Goal: Transaction & Acquisition: Purchase product/service

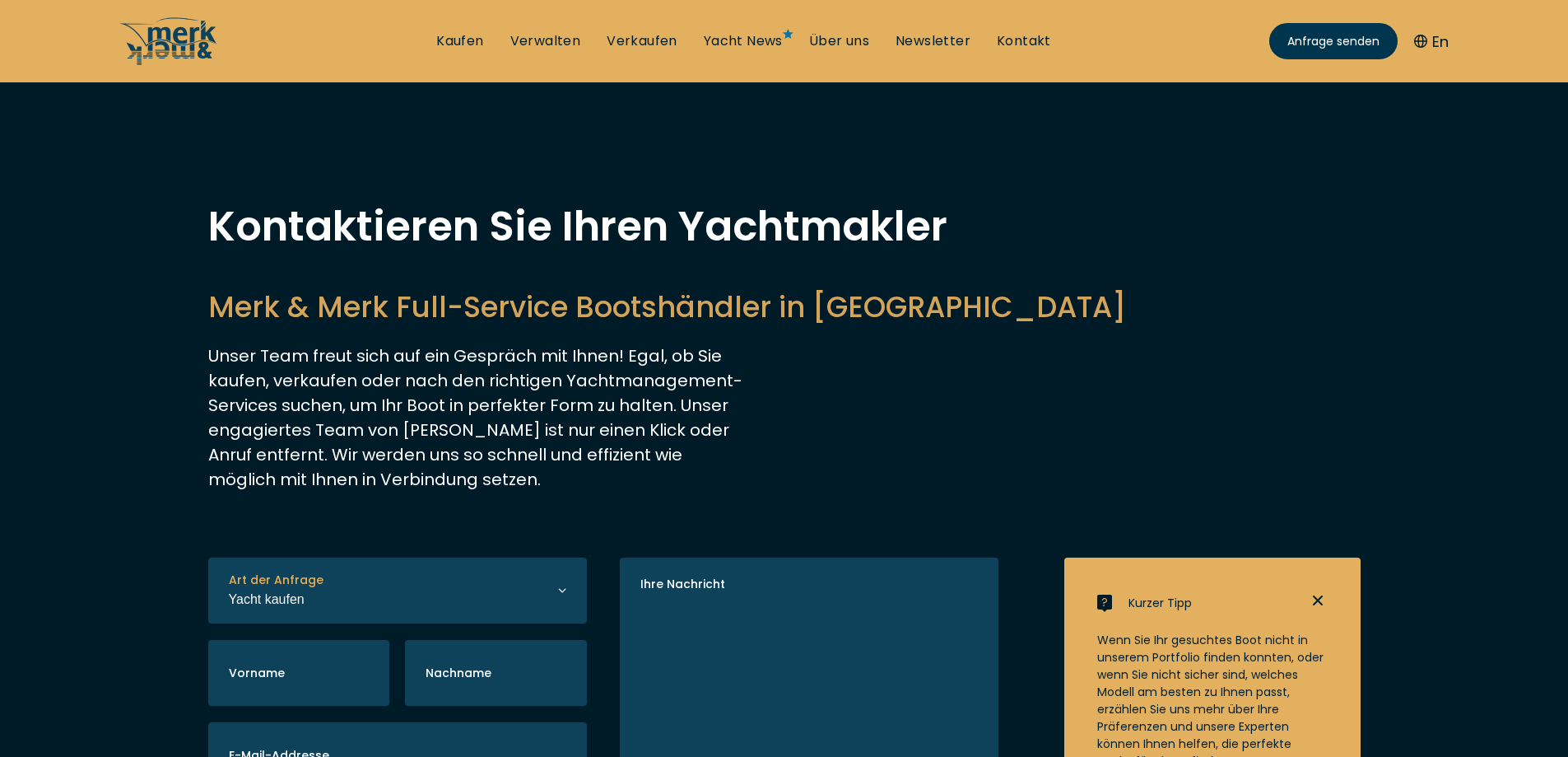
select select "buy"
click at [454, 47] on link "Kaufen" at bounding box center [459, 41] width 47 height 18
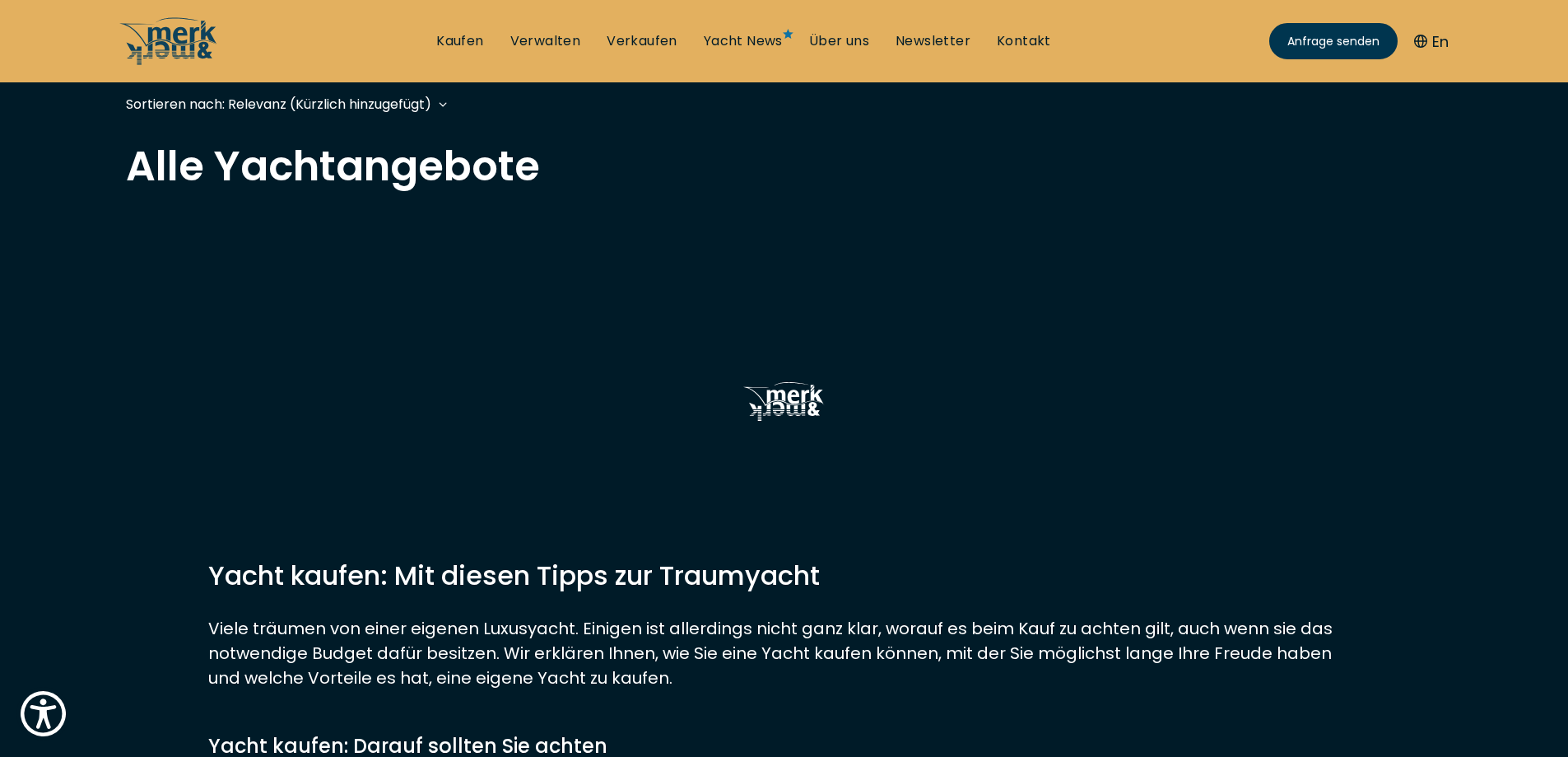
scroll to position [247, 0]
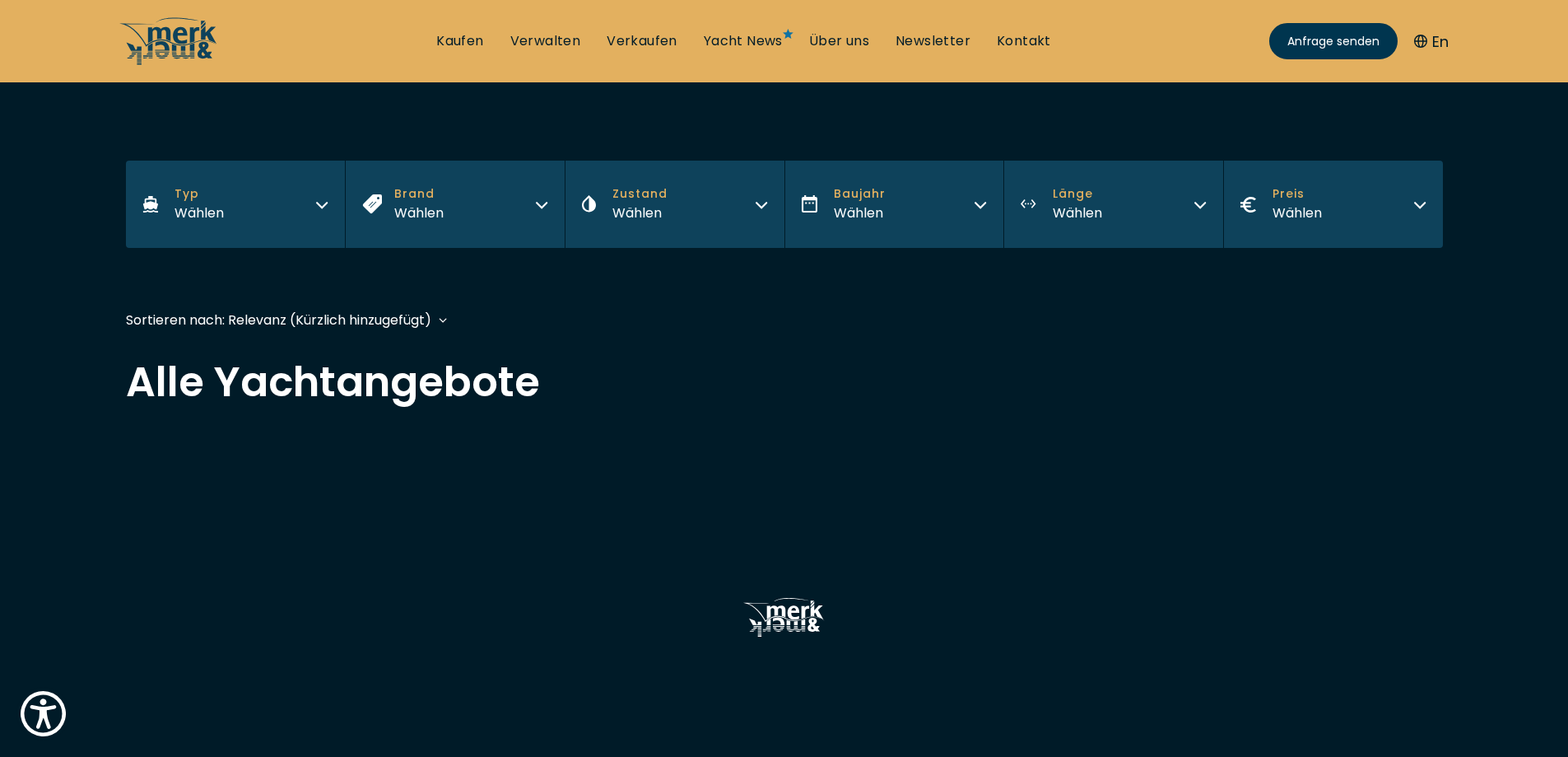
click at [244, 218] on button "Typ Wählen" at bounding box center [236, 204] width 220 height 87
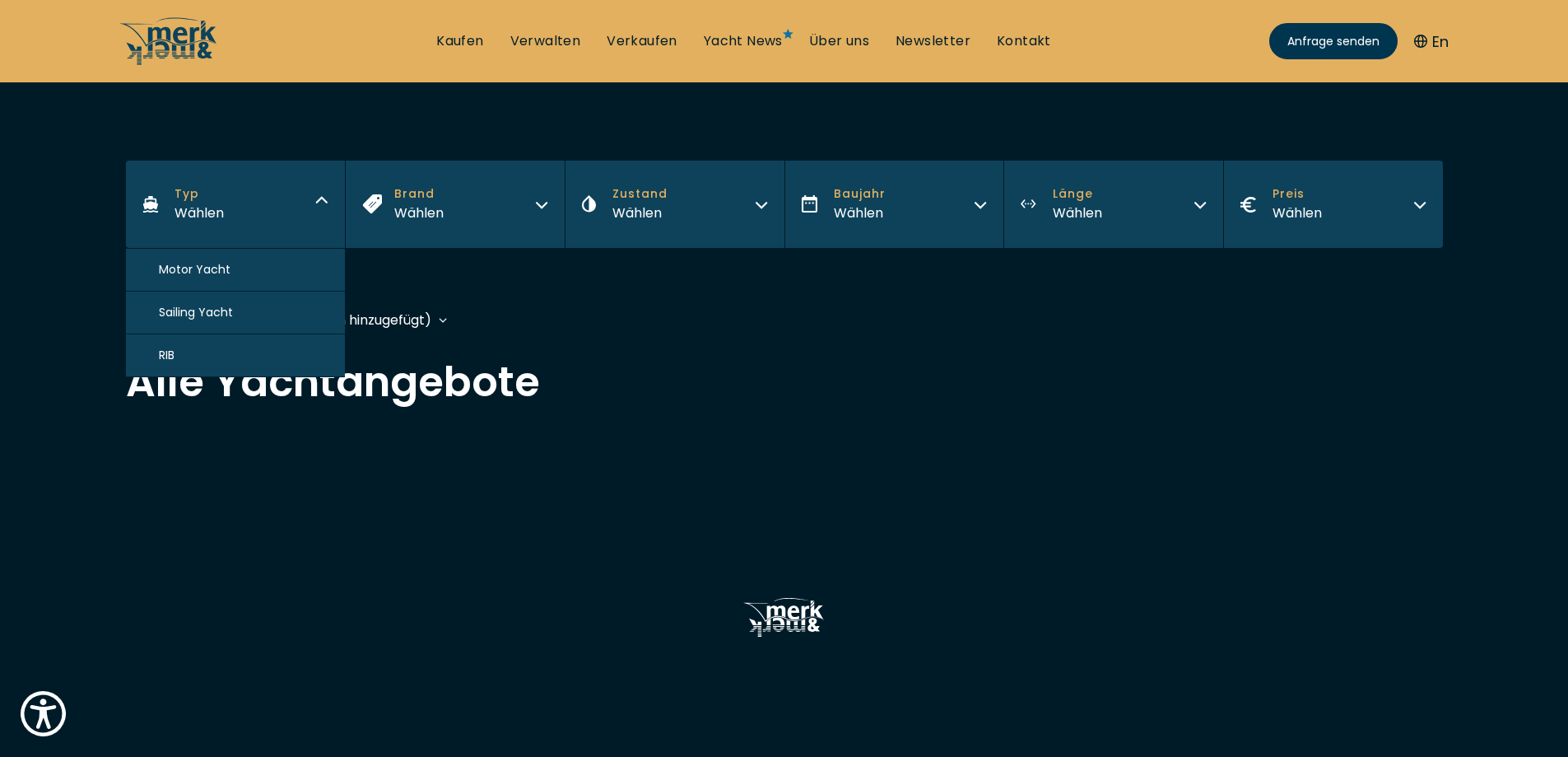
click at [233, 269] on button "Motor Yacht" at bounding box center [236, 270] width 220 height 43
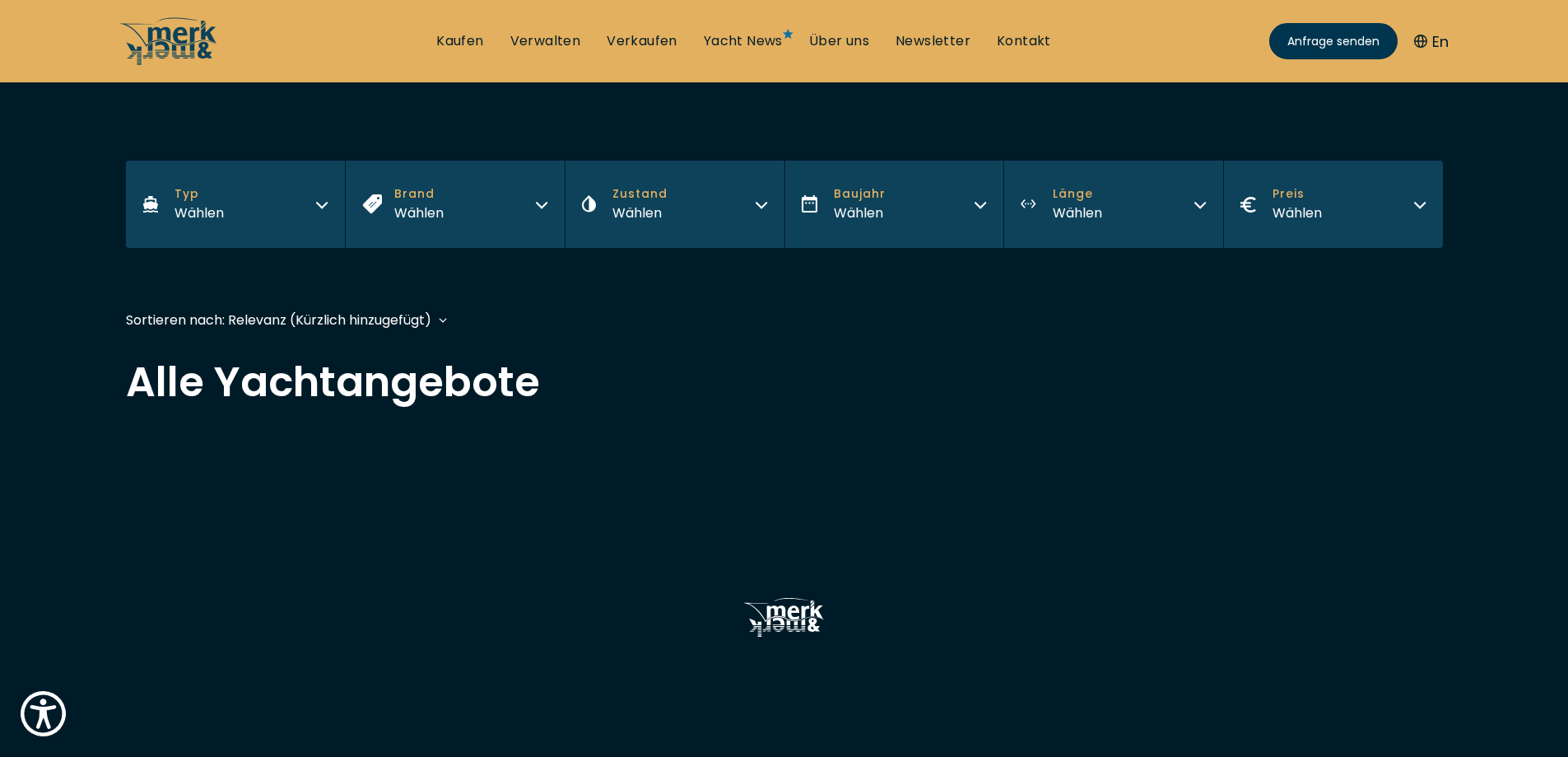
scroll to position [407, 0]
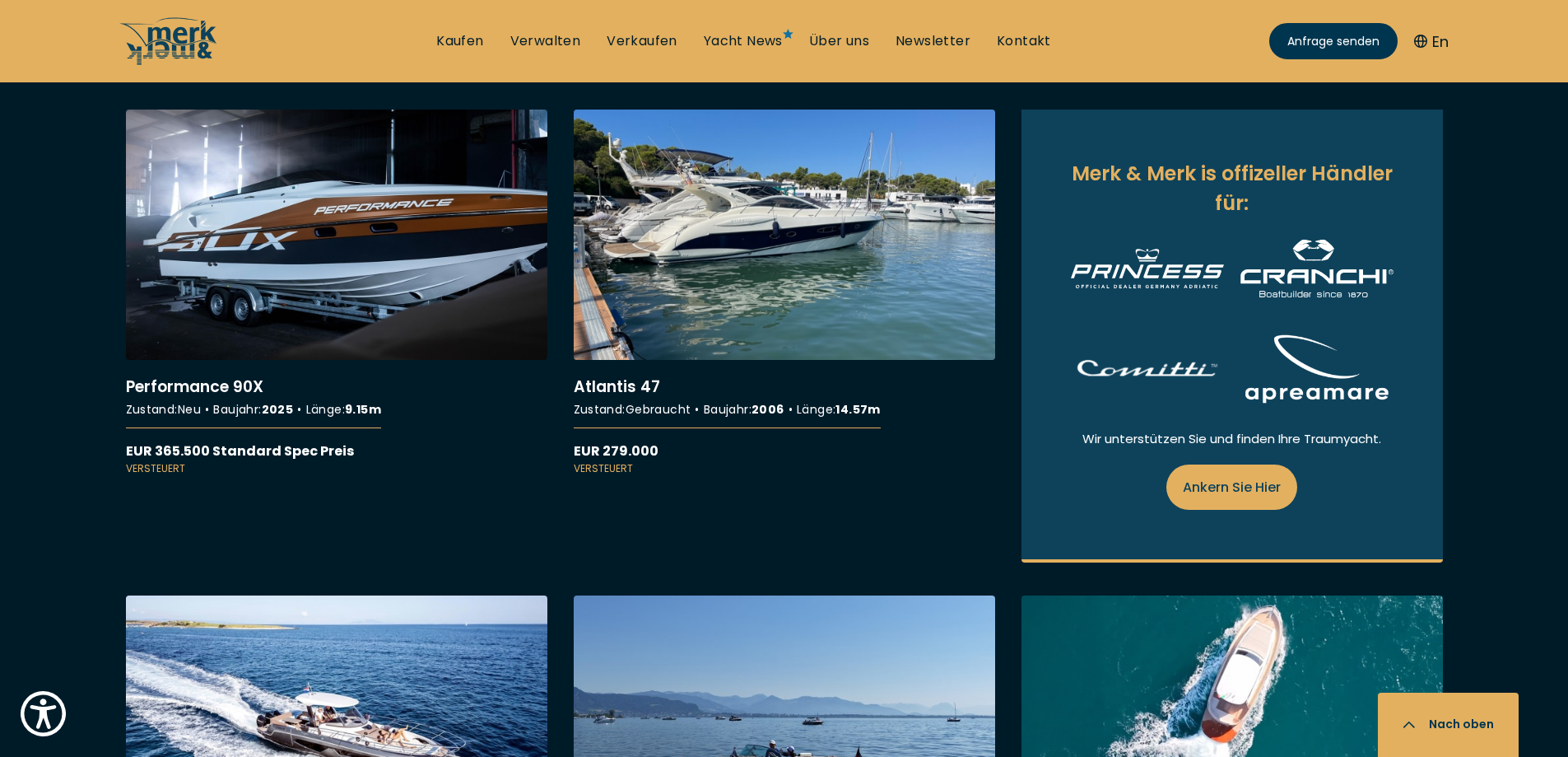
scroll to position [906, 0]
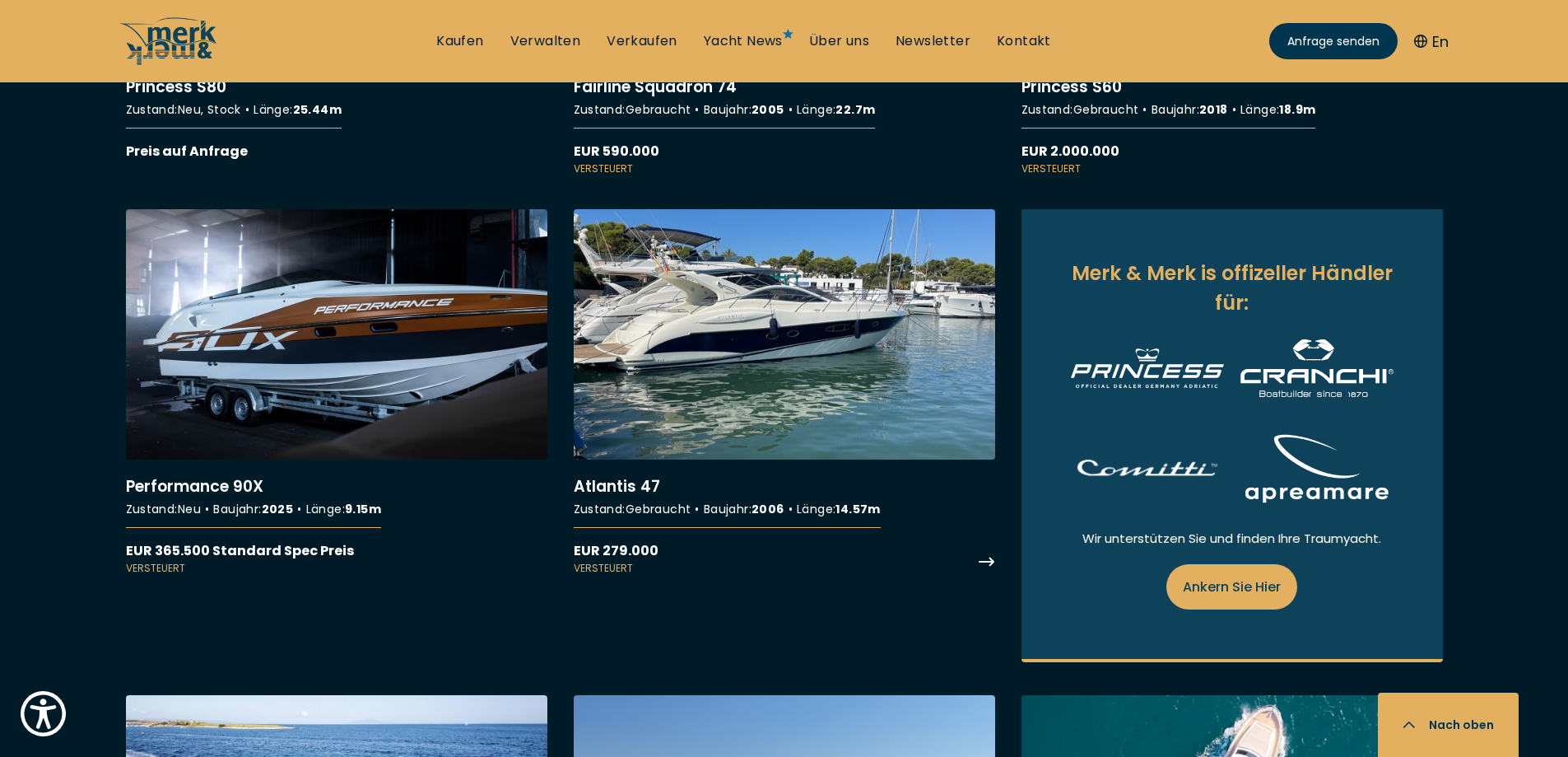
click at [770, 521] on link "More details about Atlantis 47" at bounding box center [784, 392] width 421 height 366
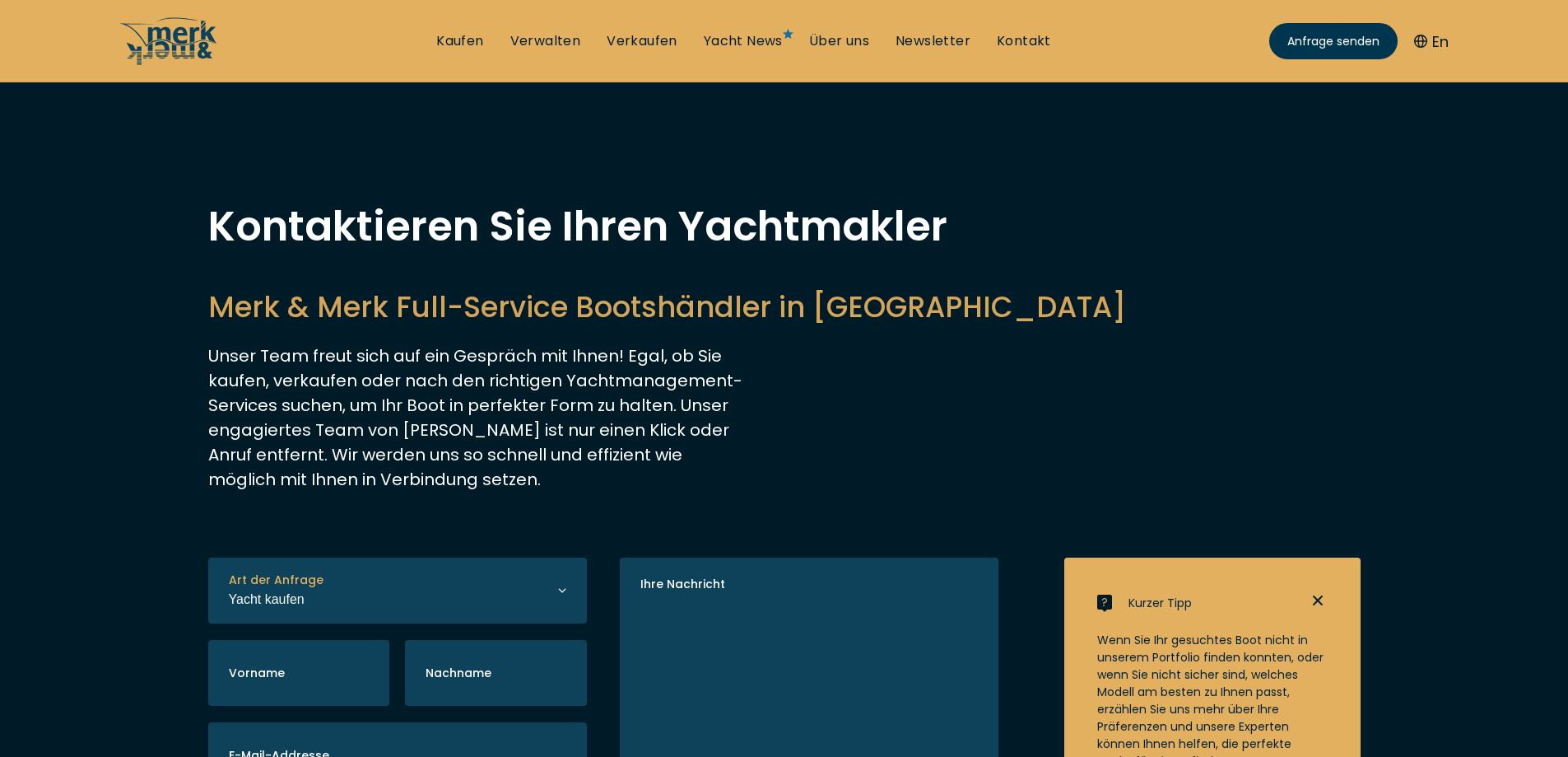
select select "buy"
